Goal: Find specific page/section: Find specific page/section

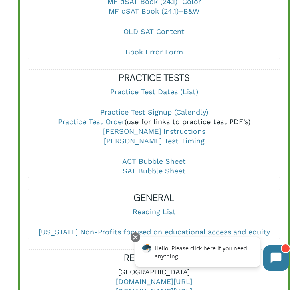
scroll to position [477, 0]
click at [88, 117] on link "Practice Test Order" at bounding box center [91, 121] width 67 height 8
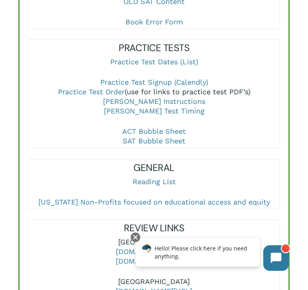
scroll to position [519, 0]
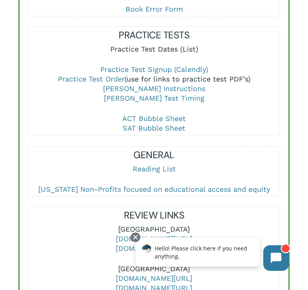
click at [155, 45] on link "Practice Test Dates (List)" at bounding box center [154, 49] width 88 height 8
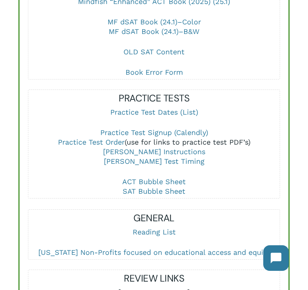
scroll to position [424, 0]
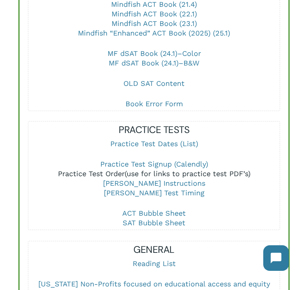
click at [101, 169] on link "Practice Test Order" at bounding box center [91, 173] width 67 height 8
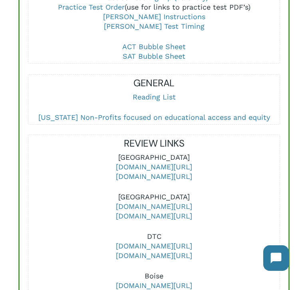
scroll to position [594, 0]
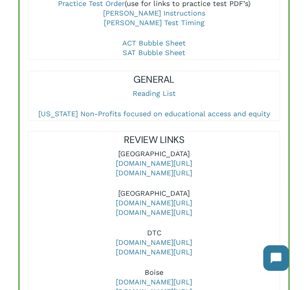
click at [107, 92] on p "Reading List" at bounding box center [153, 99] width 251 height 20
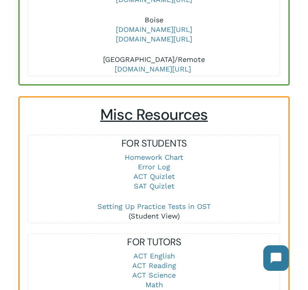
scroll to position [915, 0]
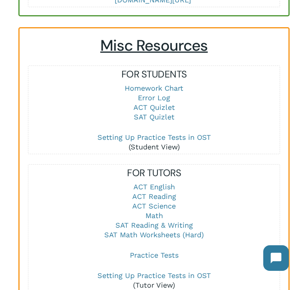
click at [94, 91] on p "Homework Chart Error Log ACT Quizlet SAT Quizlet" at bounding box center [153, 107] width 251 height 49
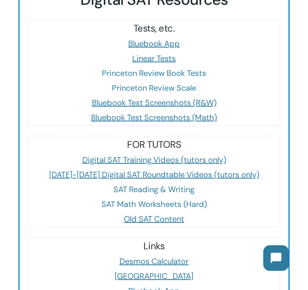
scroll to position [1384, 0]
